Goal: Transaction & Acquisition: Purchase product/service

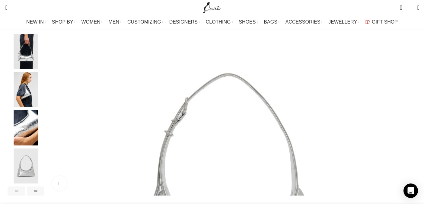
scroll to position [0, 127]
click at [44, 106] on img "3 / 7" at bounding box center [26, 89] width 37 height 35
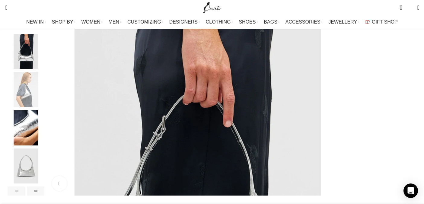
click at [44, 124] on img "4 / 7" at bounding box center [26, 127] width 37 height 35
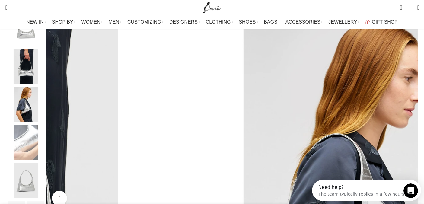
scroll to position [0, 0]
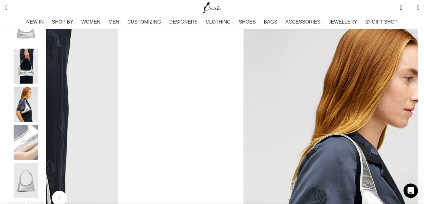
scroll to position [0, 190]
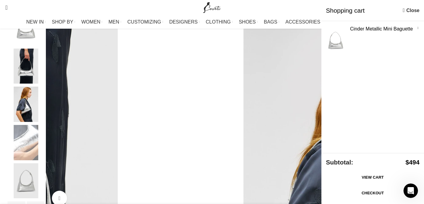
click at [367, 195] on link "Checkout" at bounding box center [373, 193] width 94 height 13
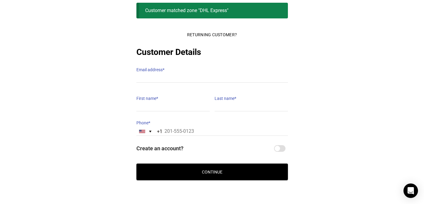
scroll to position [45, 0]
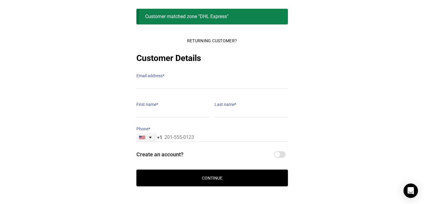
click at [147, 134] on div "United States +1" at bounding box center [147, 137] width 20 height 8
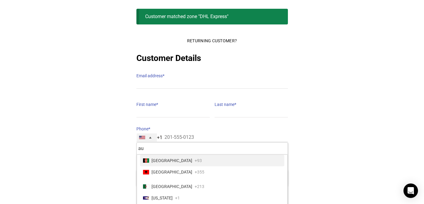
type input "aus"
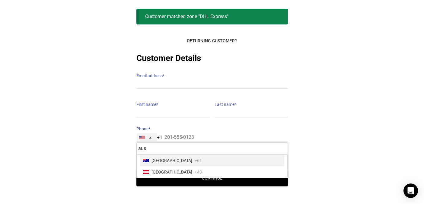
click at [167, 156] on span "Australia" at bounding box center [171, 160] width 41 height 8
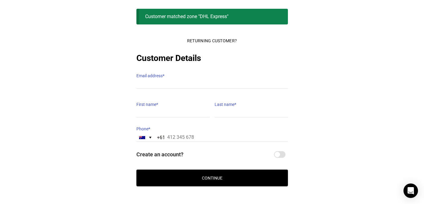
click at [177, 73] on label "Email address *" at bounding box center [211, 75] width 151 height 8
click at [177, 80] on input "Email address *" at bounding box center [211, 84] width 151 height 9
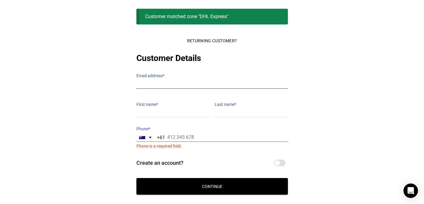
click at [180, 80] on input "Email address *" at bounding box center [211, 84] width 151 height 9
type input "georgia.schena@hotmail.com"
type input "Georgia"
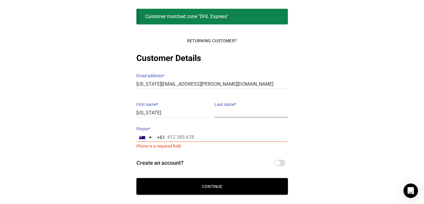
type input "Schena"
type input "+61 413 168 099"
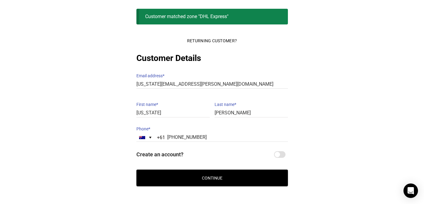
click at [222, 172] on button "Continue" at bounding box center [211, 178] width 151 height 17
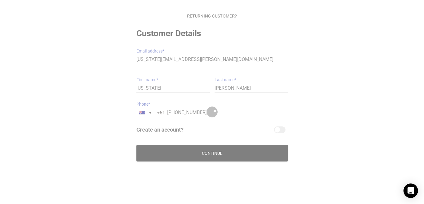
scroll to position [36, 0]
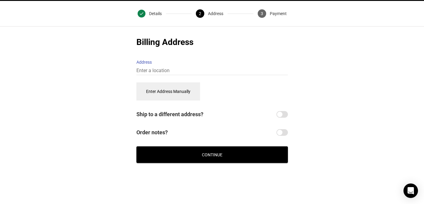
scroll to position [21, 0]
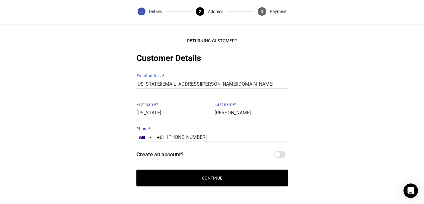
scroll to position [36, 0]
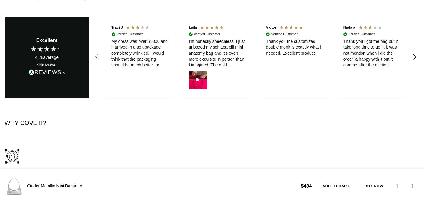
scroll to position [967, 0]
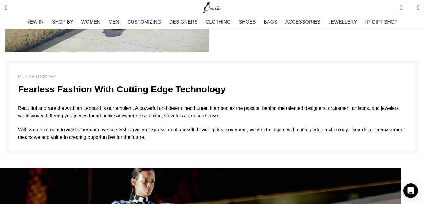
scroll to position [953, 0]
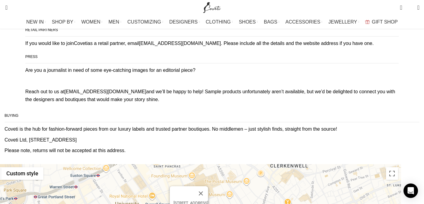
scroll to position [395, 0]
